Goal: Information Seeking & Learning: Learn about a topic

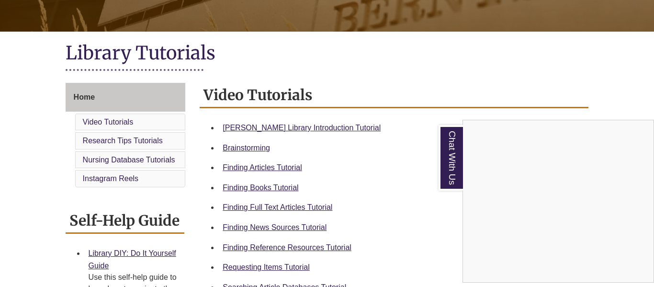
scroll to position [197, 0]
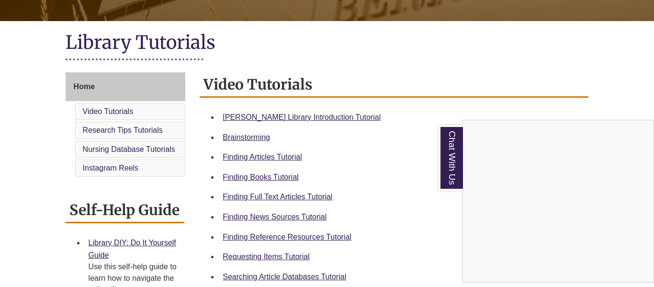
click at [137, 130] on div "Chat With Us" at bounding box center [327, 143] width 654 height 287
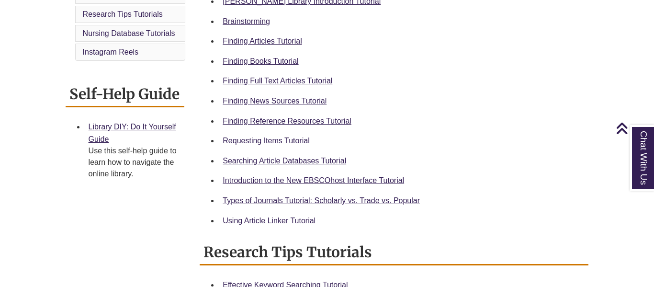
scroll to position [0, 0]
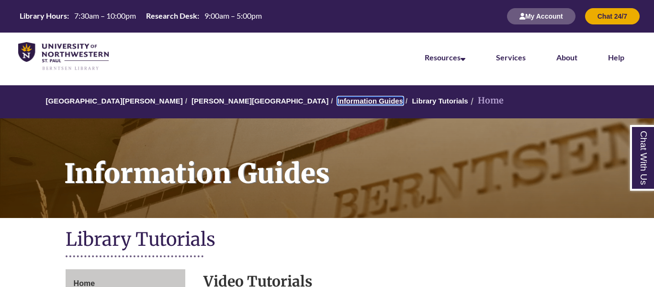
click at [337, 99] on link "Information Guides" at bounding box center [370, 101] width 66 height 8
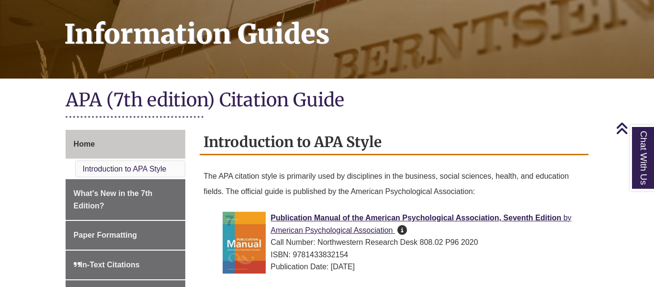
scroll to position [114, 0]
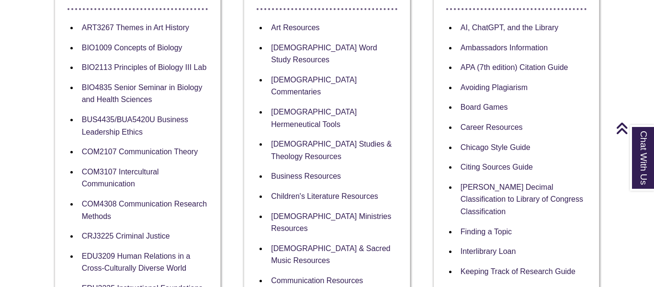
scroll to position [223, 0]
click at [526, 66] on link "APA (7th edition) Citation Guide" at bounding box center [514, 67] width 108 height 9
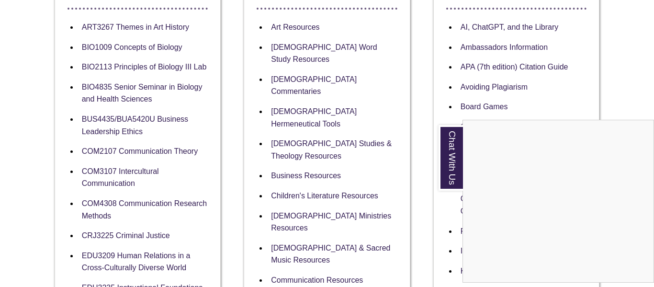
click at [603, 80] on div "Chat With Us" at bounding box center [327, 143] width 654 height 287
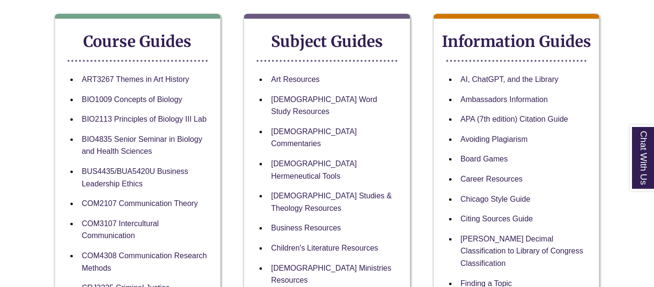
scroll to position [174, 0]
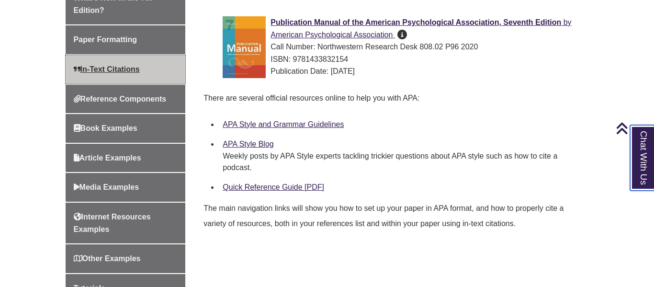
scroll to position [336, 0]
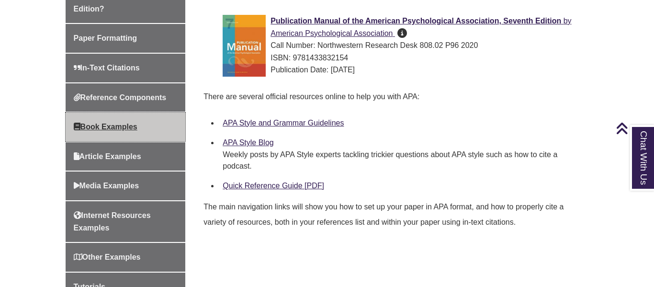
click at [131, 121] on link "Book Examples" at bounding box center [126, 126] width 120 height 29
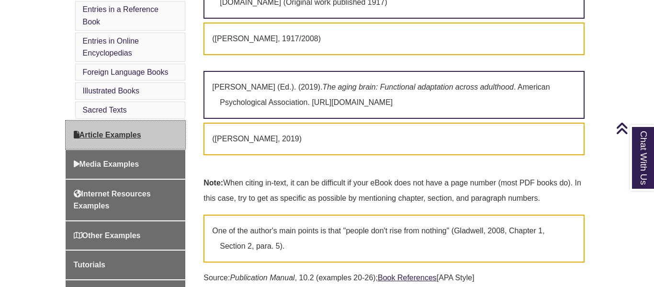
scroll to position [585, 0]
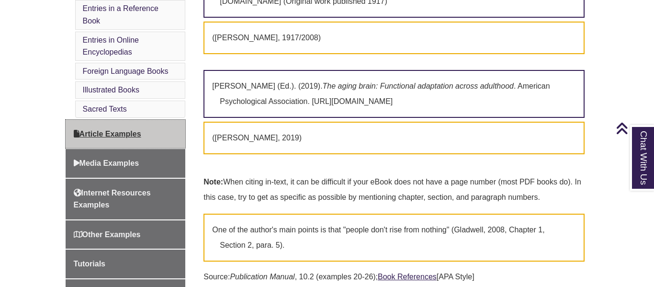
click at [140, 130] on span "Article Examples" at bounding box center [107, 134] width 67 height 8
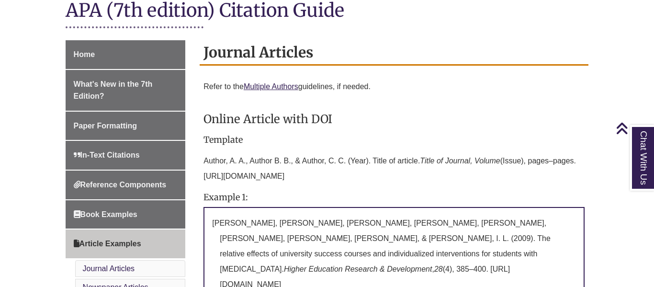
scroll to position [236, 0]
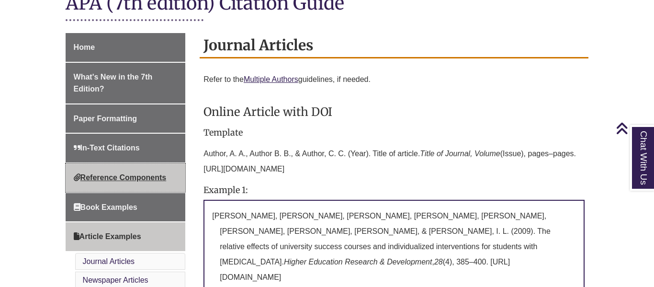
click at [145, 175] on span "Reference Components" at bounding box center [120, 177] width 93 height 8
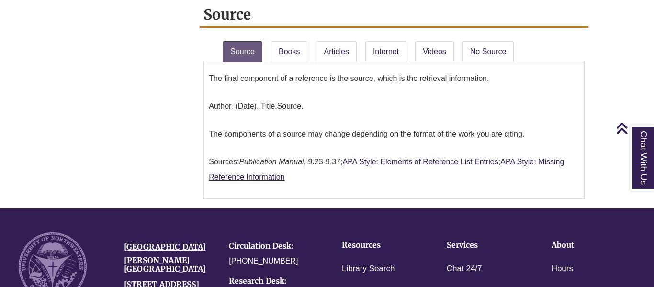
scroll to position [1091, 0]
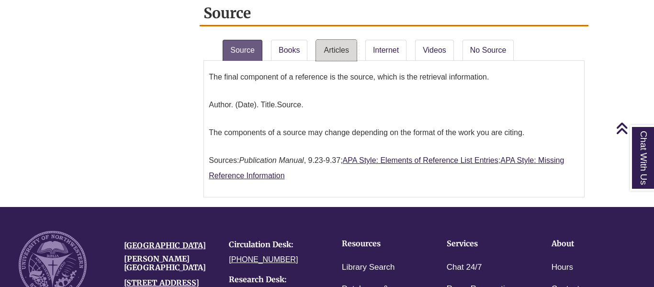
click at [336, 40] on link "Articles" at bounding box center [336, 50] width 40 height 21
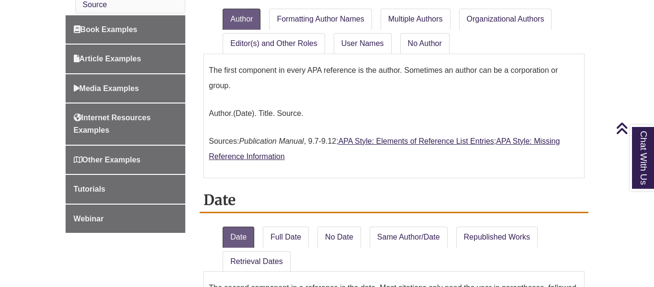
scroll to position [510, 0]
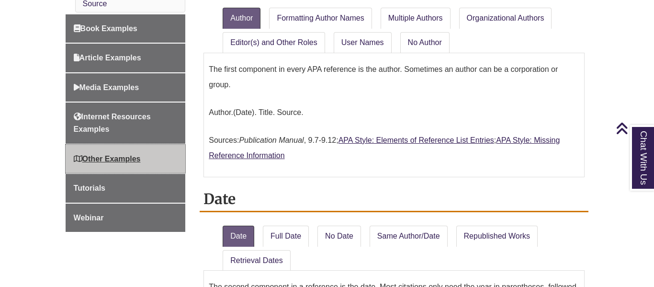
click at [167, 159] on link "Other Examples" at bounding box center [126, 159] width 120 height 29
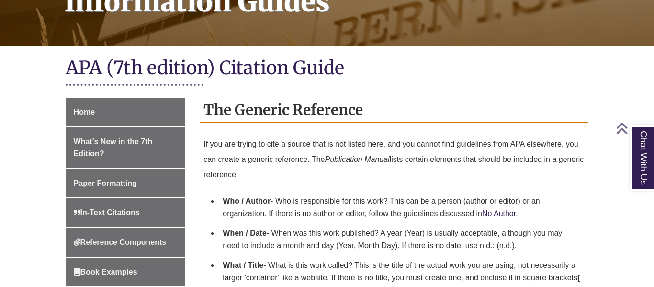
scroll to position [172, 0]
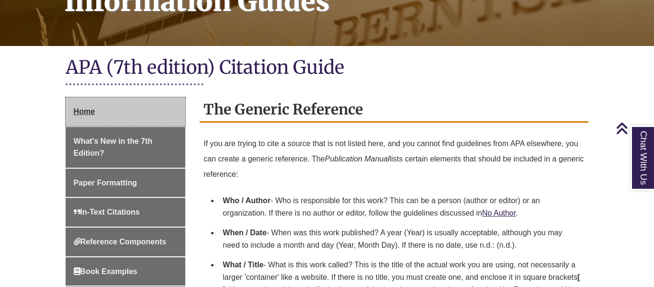
click at [143, 112] on link "Home" at bounding box center [126, 111] width 120 height 29
